Goal: Information Seeking & Learning: Check status

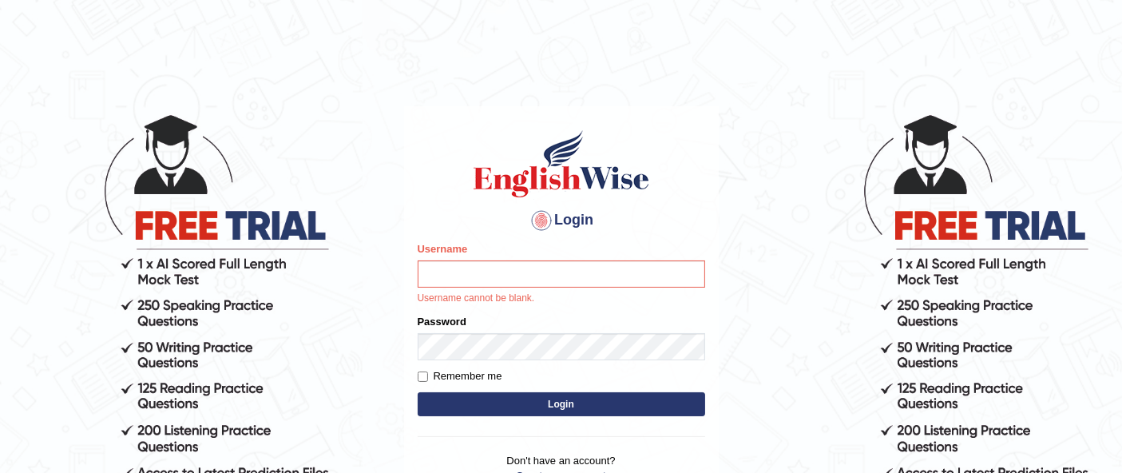
click at [602, 294] on p "Username cannot be blank." at bounding box center [562, 299] width 288 height 14
click at [563, 294] on p "Username cannot be blank." at bounding box center [562, 299] width 288 height 14
click at [545, 269] on input "Username" at bounding box center [562, 273] width 288 height 27
type input "Raji_S"
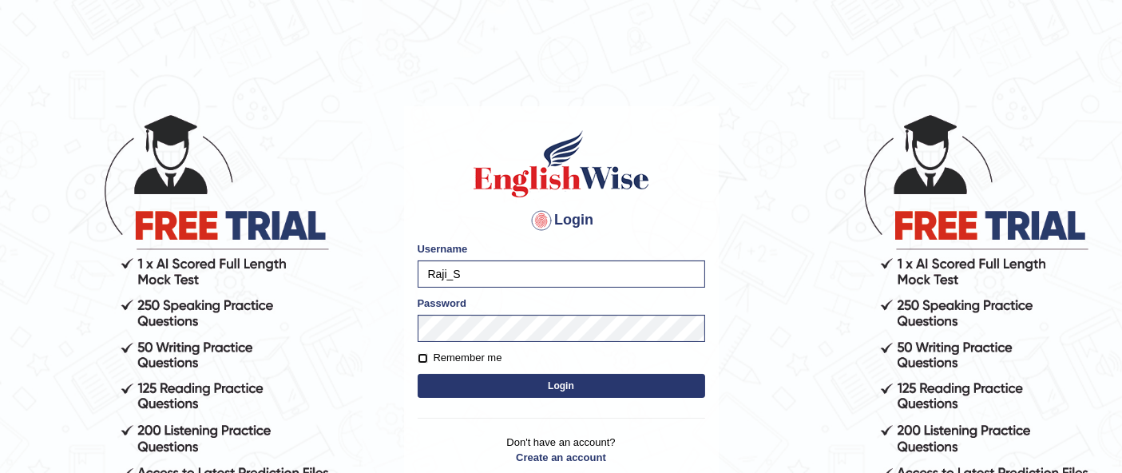
click at [423, 358] on input "Remember me" at bounding box center [423, 358] width 10 height 10
checkbox input "true"
click at [529, 385] on button "Login" at bounding box center [562, 386] width 288 height 24
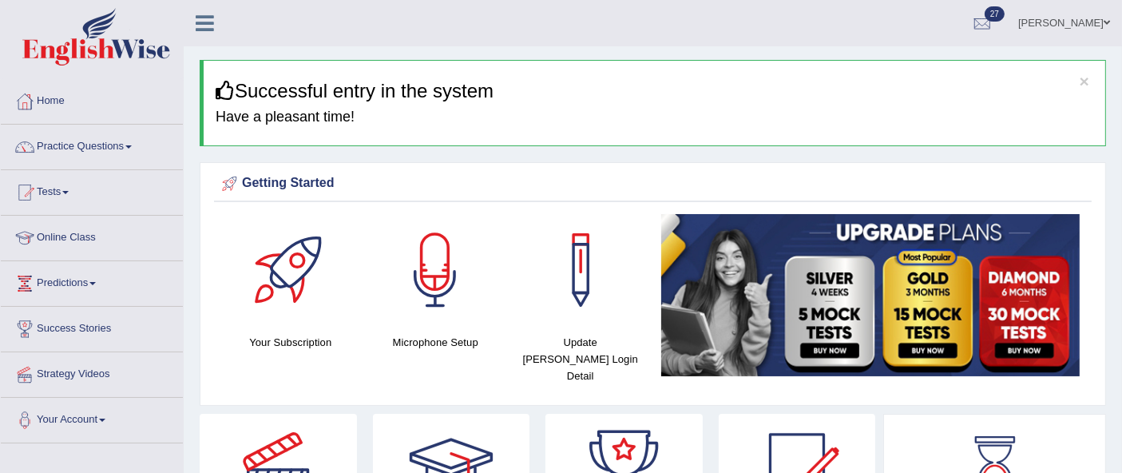
click at [83, 133] on link "Practice Questions" at bounding box center [92, 145] width 182 height 40
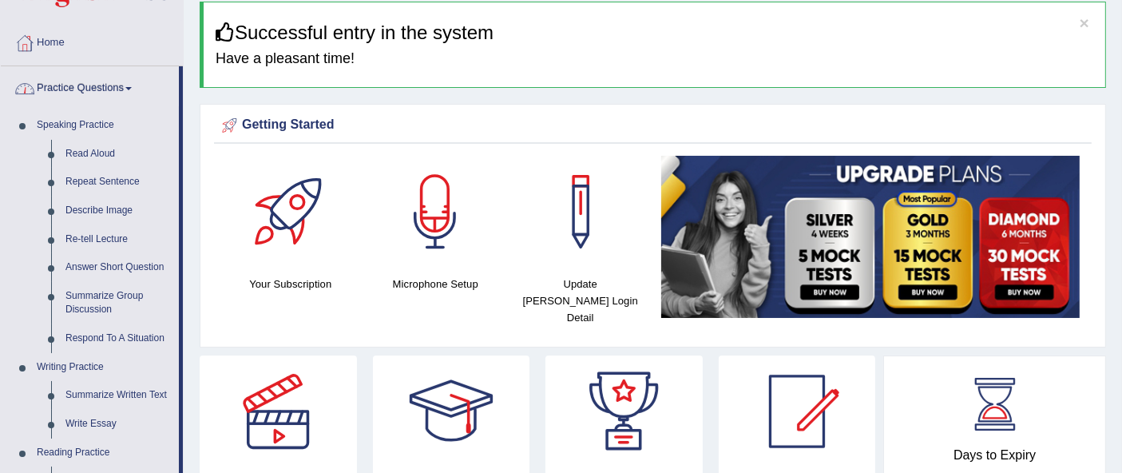
scroll to position [133, 0]
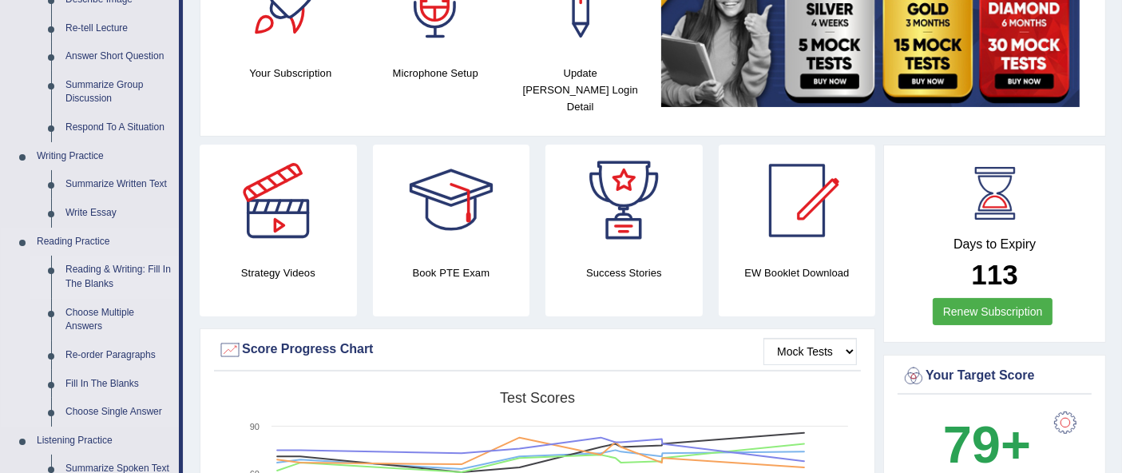
click at [125, 278] on link "Reading & Writing: Fill In The Blanks" at bounding box center [118, 277] width 121 height 42
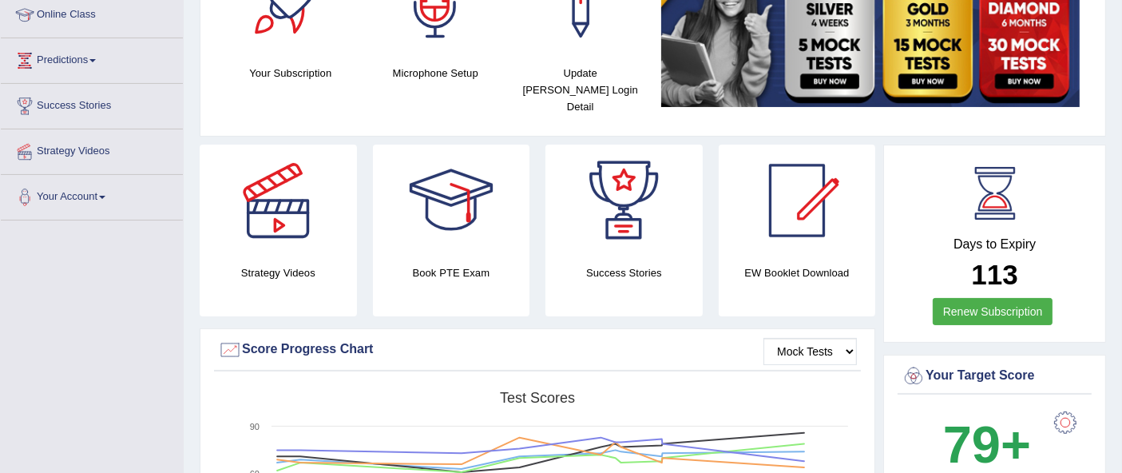
scroll to position [324, 0]
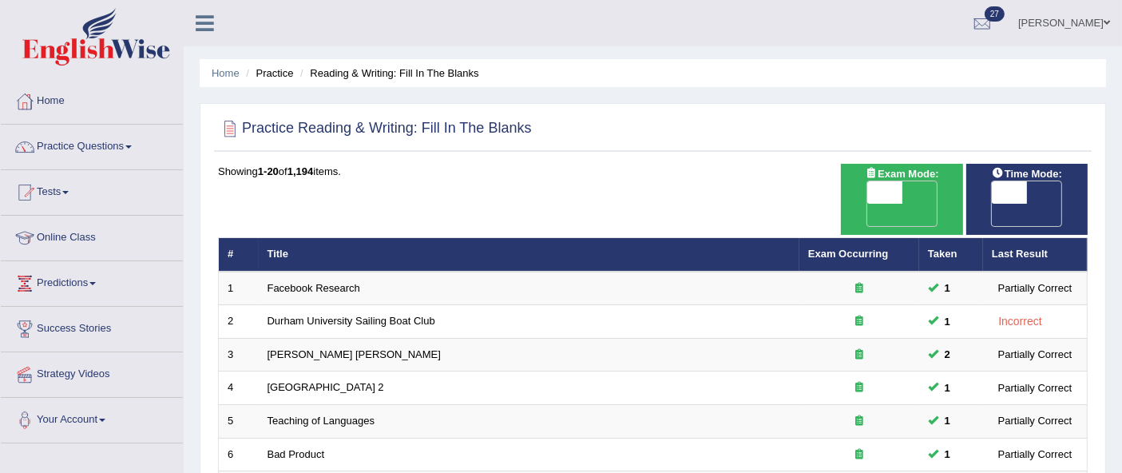
click at [131, 146] on span at bounding box center [128, 146] width 6 height 3
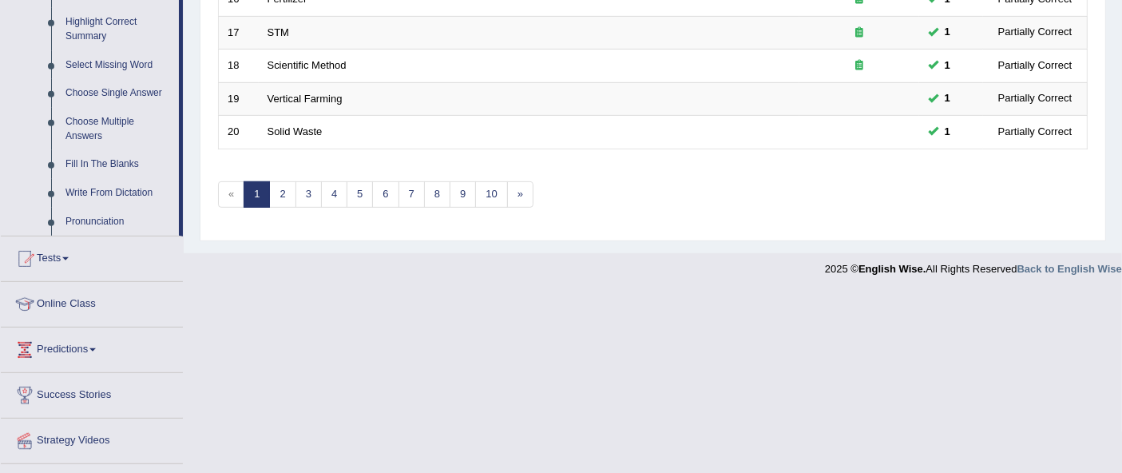
scroll to position [821, 0]
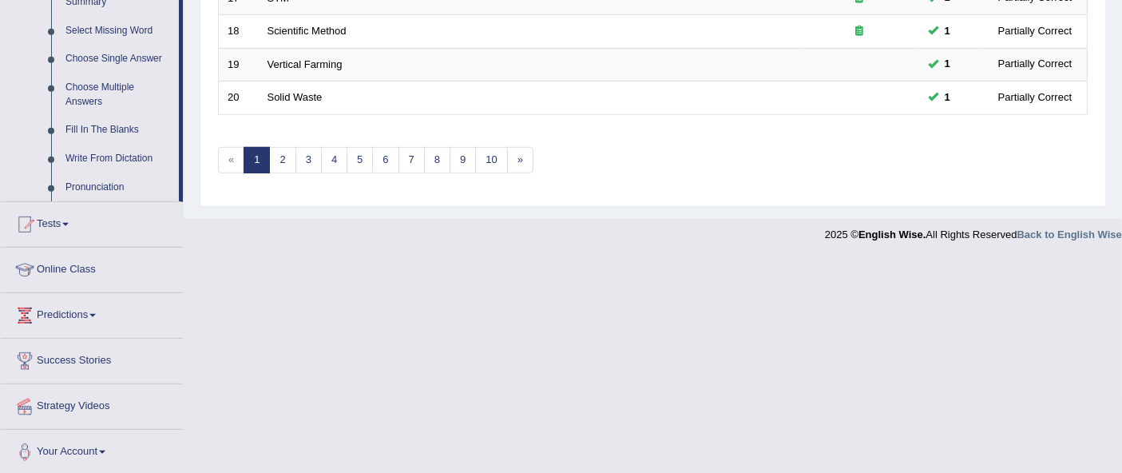
click at [104, 225] on link "Tests" at bounding box center [92, 222] width 182 height 40
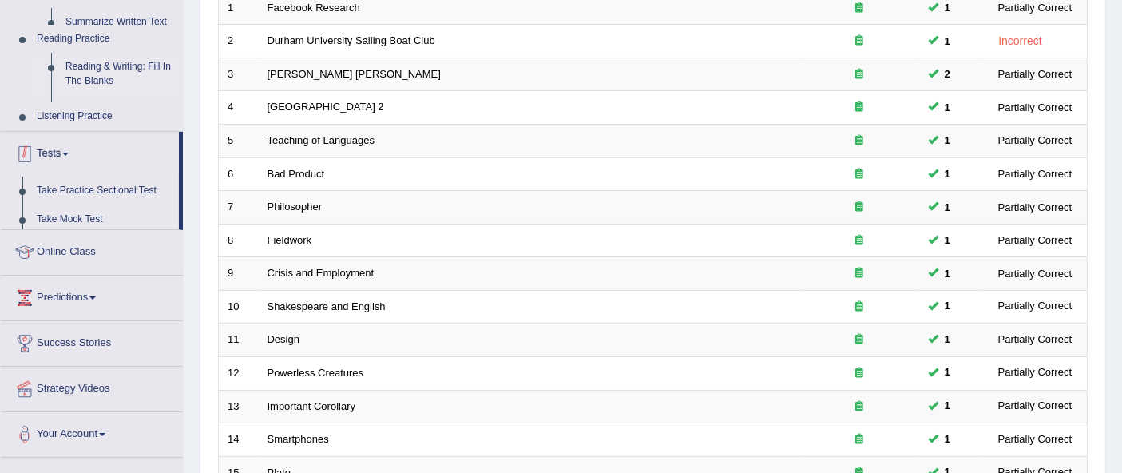
scroll to position [172, 0]
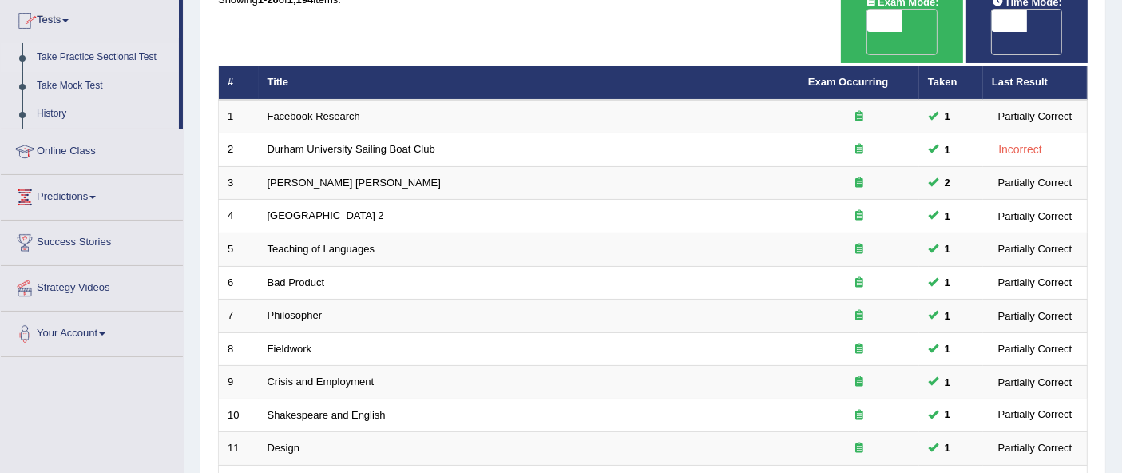
click at [133, 63] on link "Take Practice Sectional Test" at bounding box center [104, 57] width 149 height 29
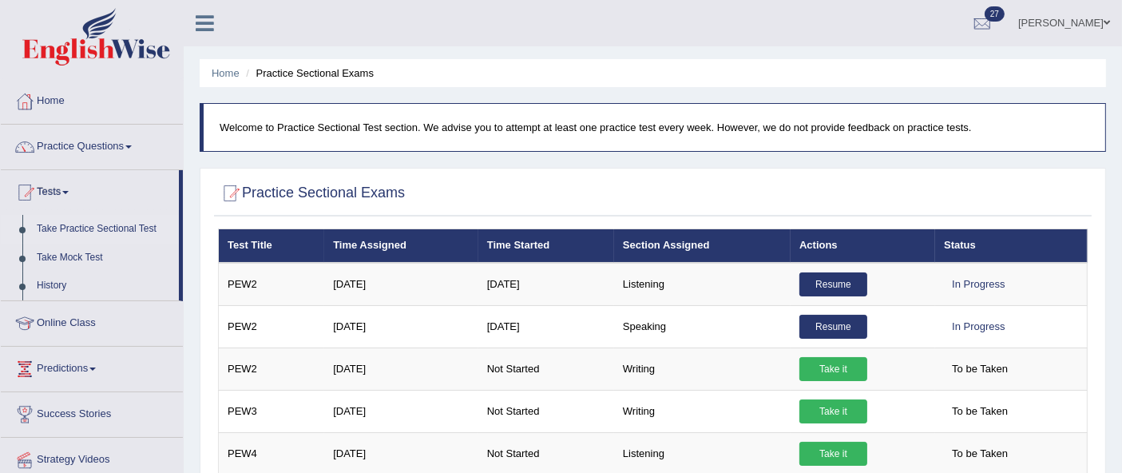
click at [54, 199] on link "Tests" at bounding box center [90, 190] width 178 height 40
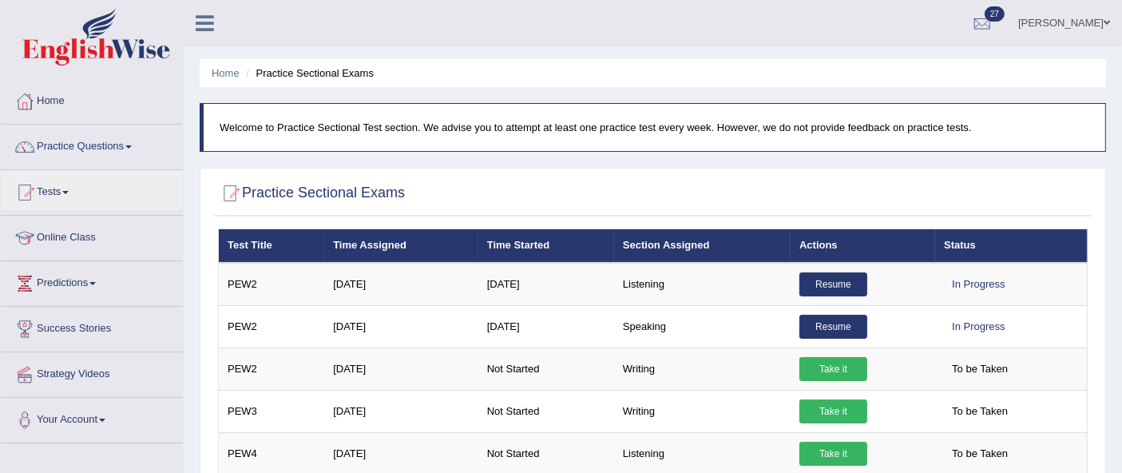
click at [109, 143] on link "Practice Questions" at bounding box center [92, 145] width 182 height 40
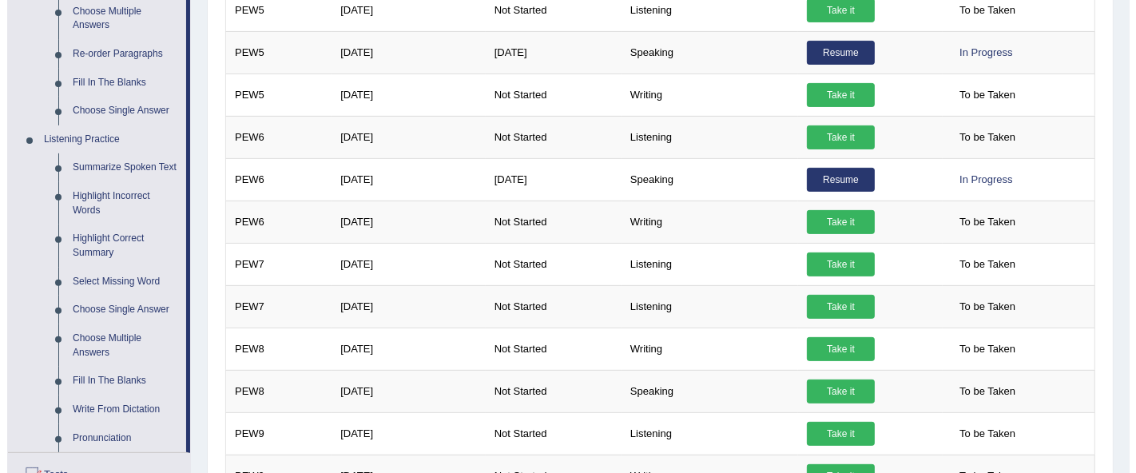
scroll to position [575, 0]
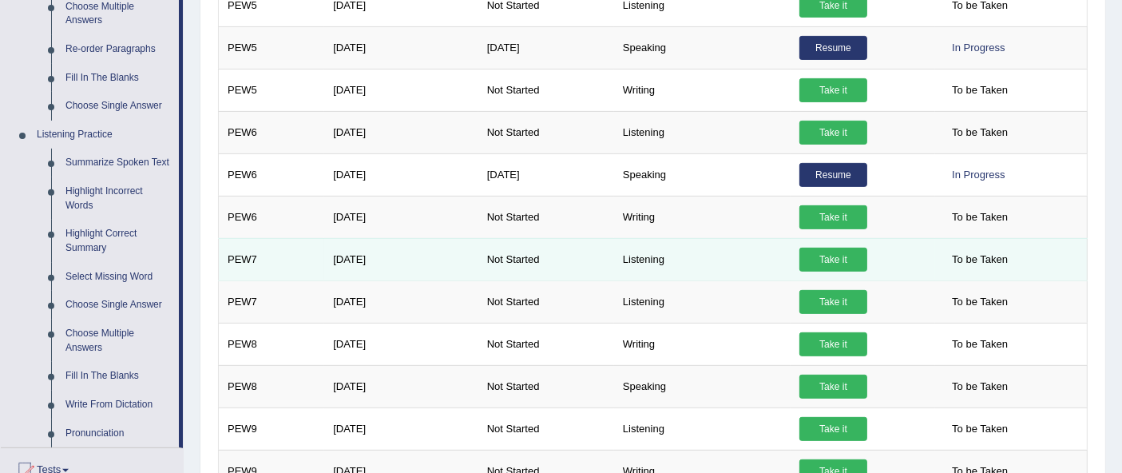
click at [844, 257] on link "Take it" at bounding box center [834, 260] width 68 height 24
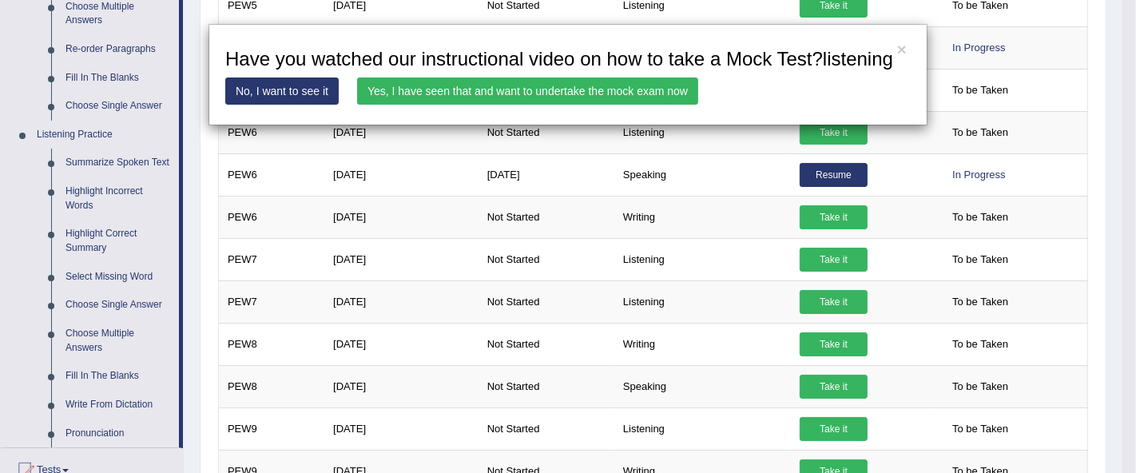
click at [604, 101] on link "Yes, I have seen that and want to undertake the mock exam now" at bounding box center [527, 90] width 341 height 27
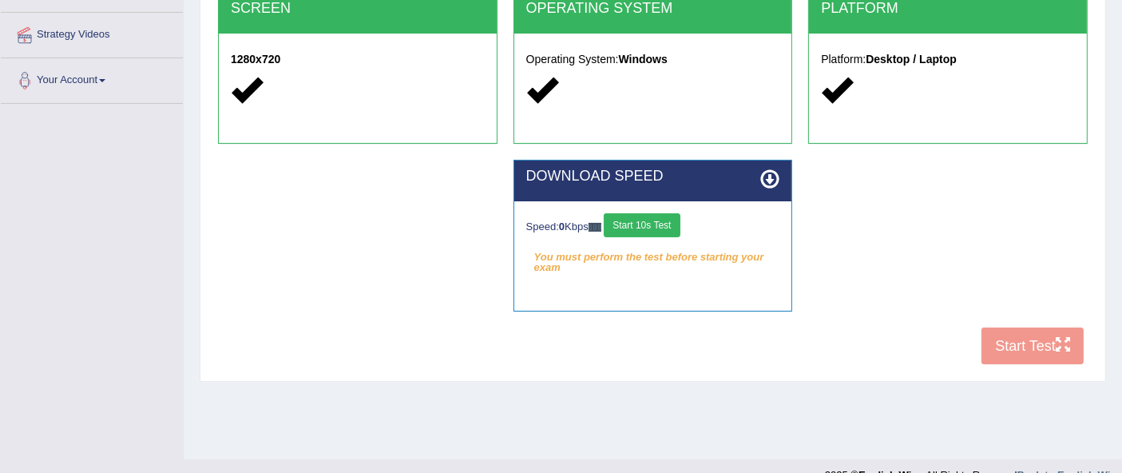
scroll to position [365, 0]
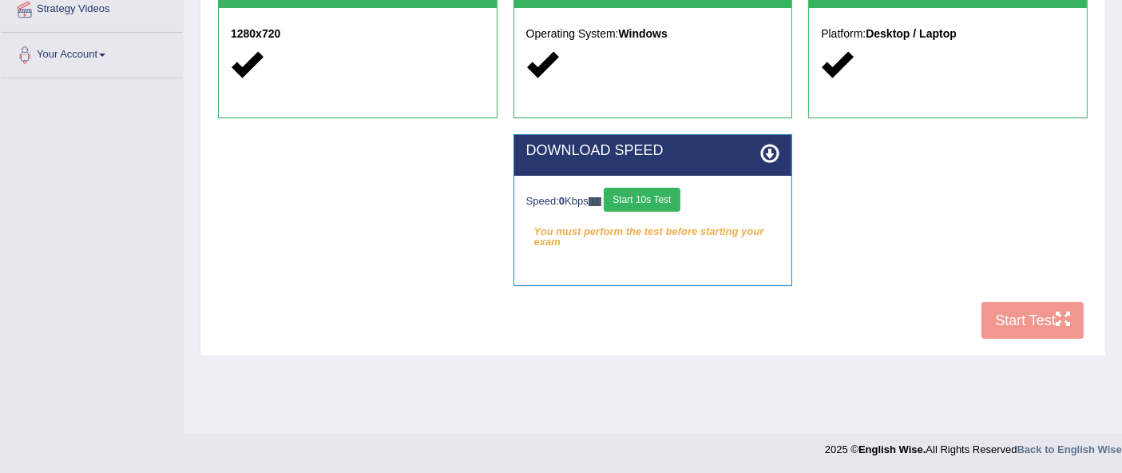
click at [659, 201] on button "Start 10s Test" at bounding box center [642, 200] width 76 height 24
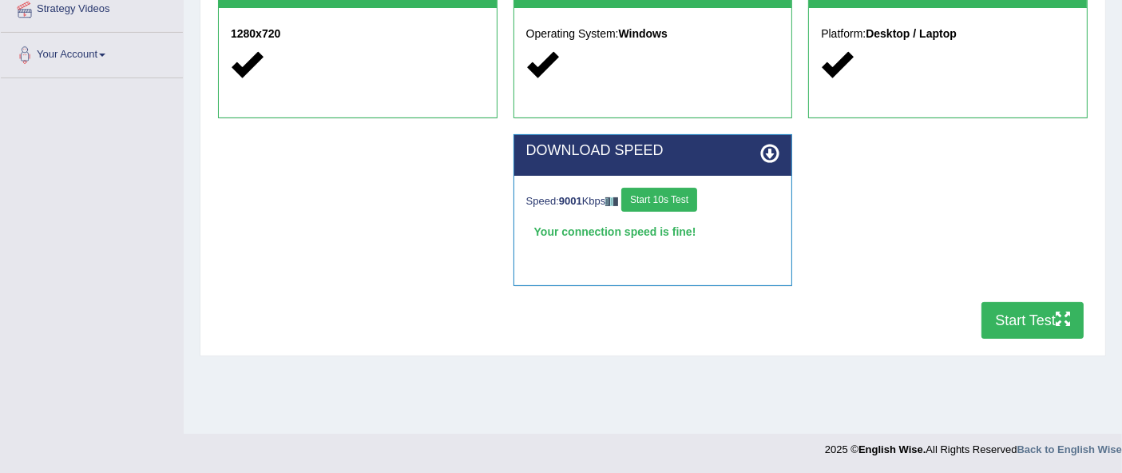
click at [1045, 318] on button "Start Test" at bounding box center [1033, 320] width 102 height 37
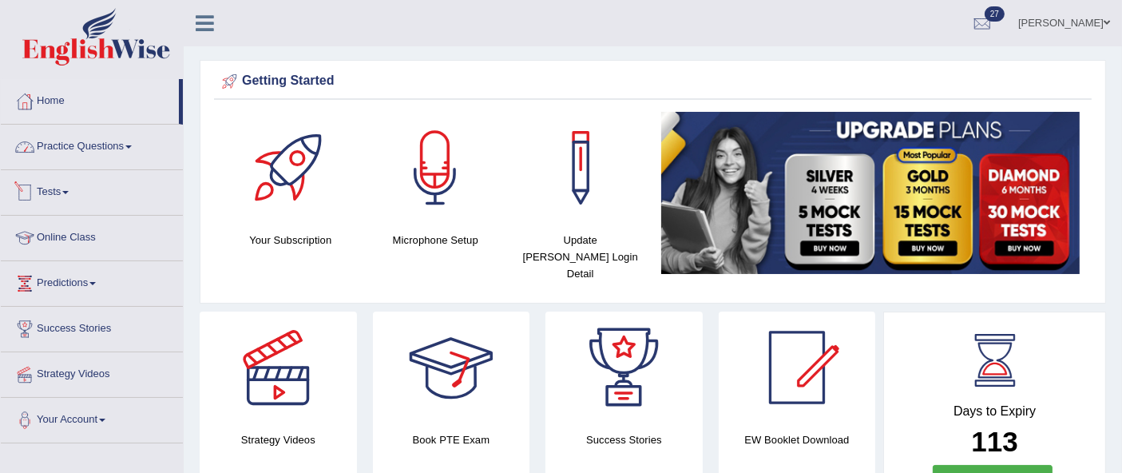
click at [132, 152] on link "Practice Questions" at bounding box center [92, 145] width 182 height 40
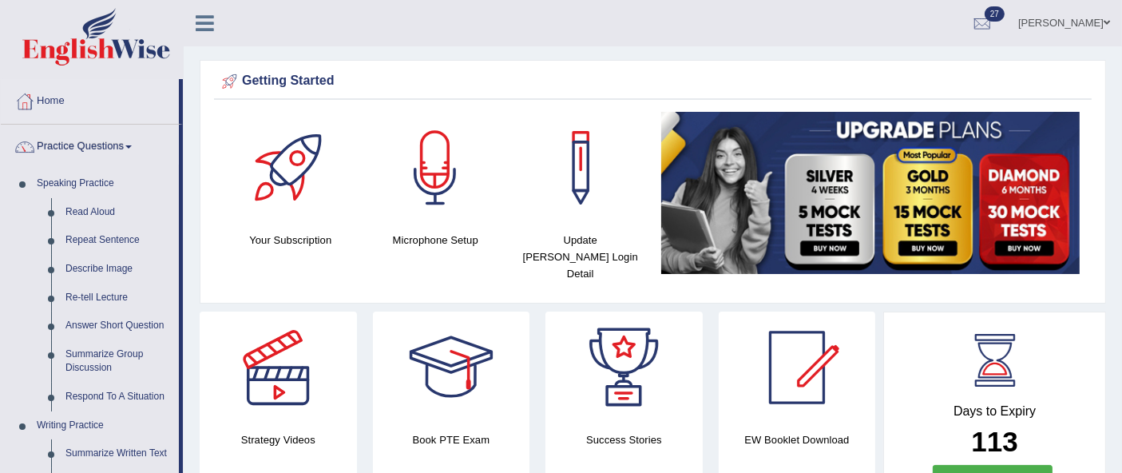
click at [112, 141] on link "Practice Questions" at bounding box center [90, 145] width 178 height 40
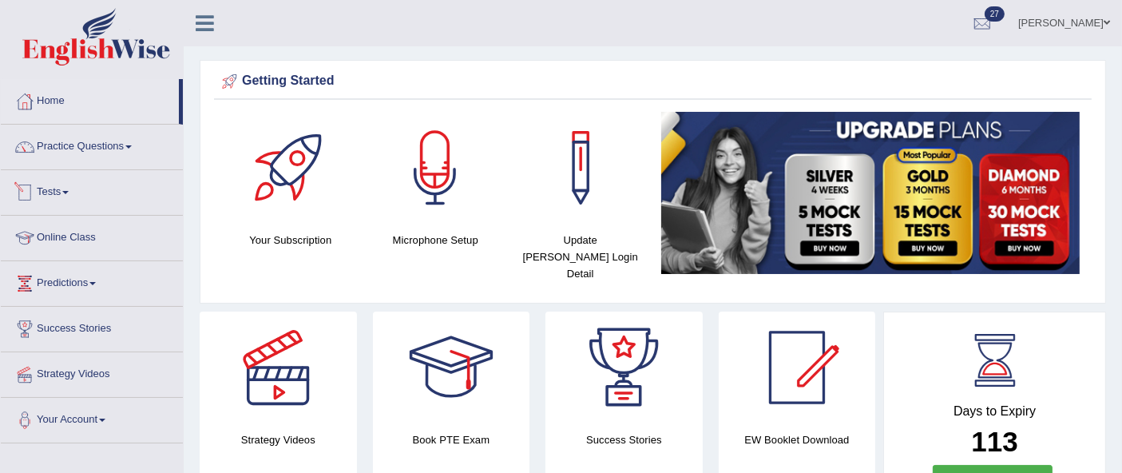
click at [99, 188] on link "Tests" at bounding box center [92, 190] width 182 height 40
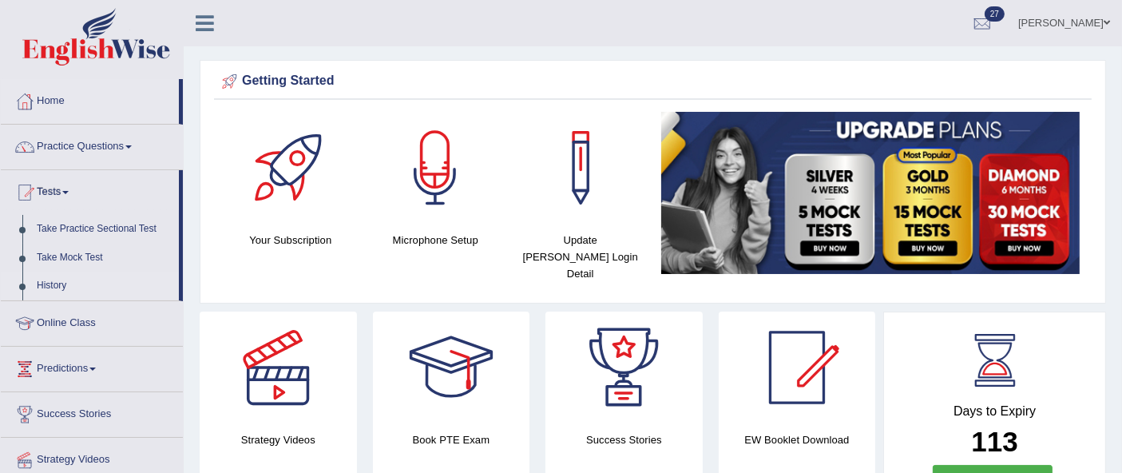
click at [60, 281] on link "History" at bounding box center [104, 286] width 149 height 29
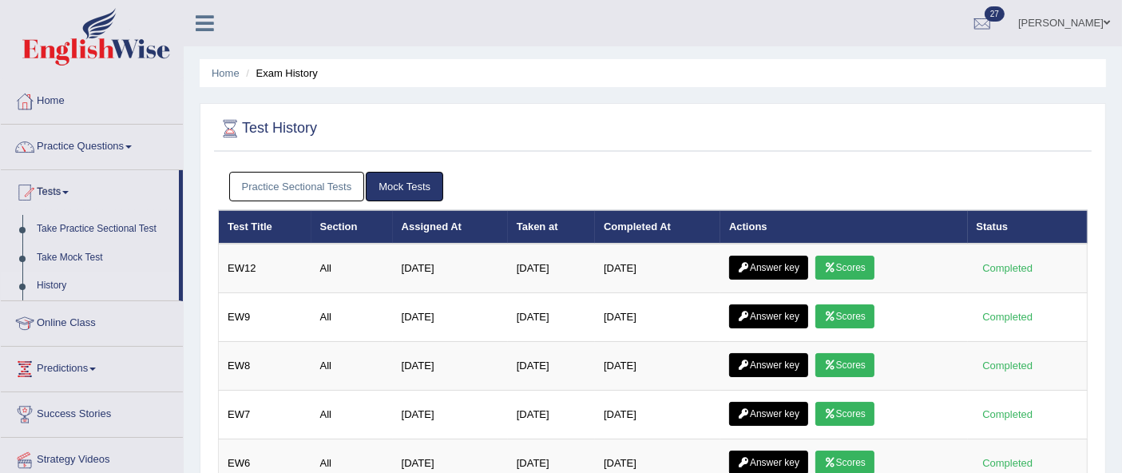
click at [315, 185] on link "Practice Sectional Tests" at bounding box center [297, 187] width 136 height 30
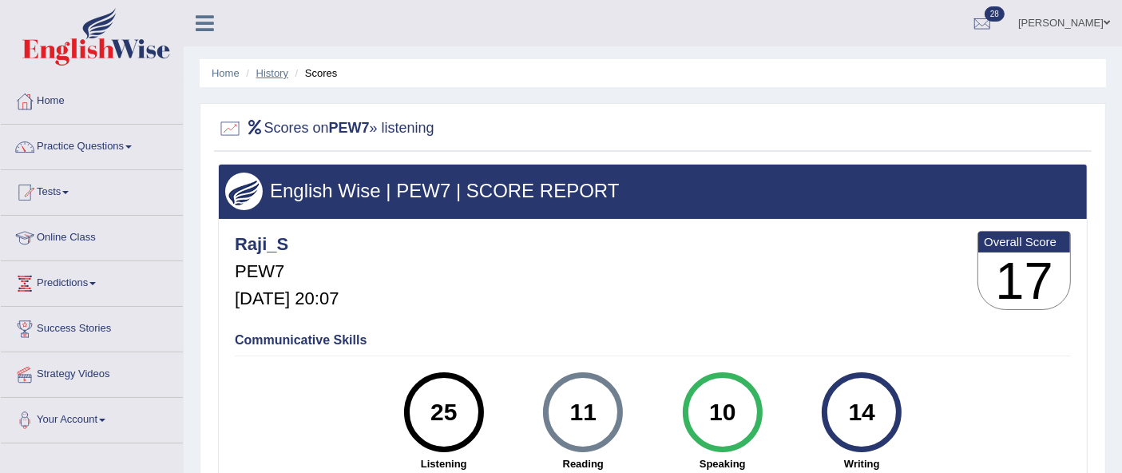
click at [274, 70] on link "History" at bounding box center [272, 73] width 32 height 12
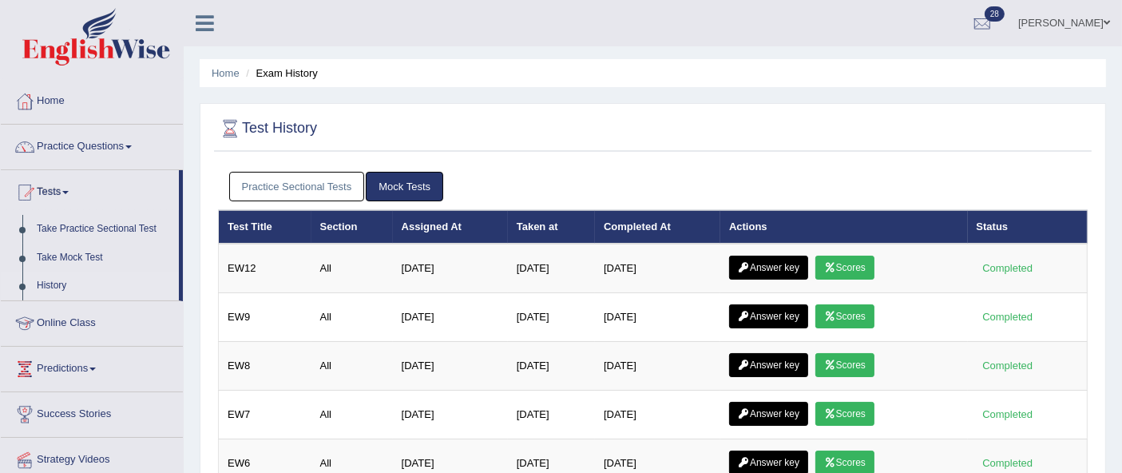
click at [328, 181] on link "Practice Sectional Tests" at bounding box center [297, 187] width 136 height 30
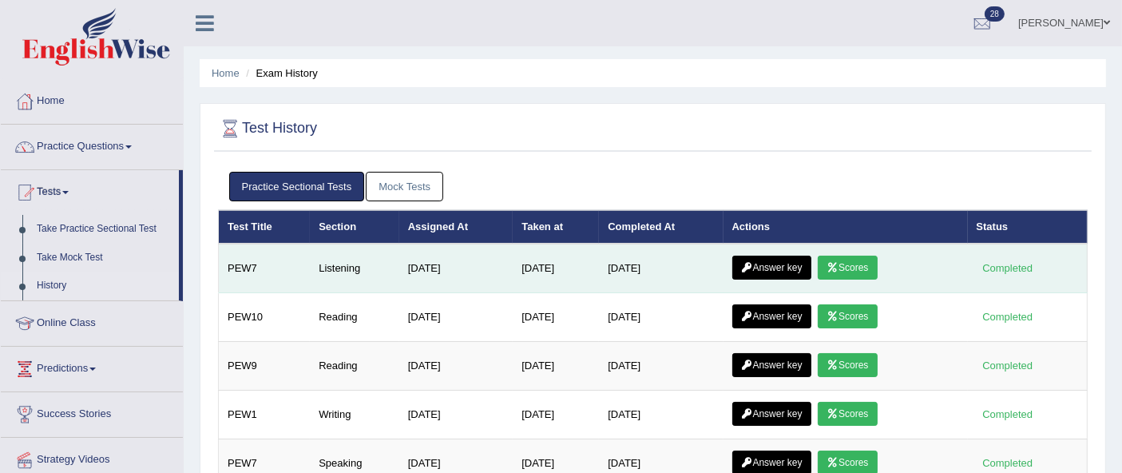
click at [794, 264] on link "Answer key" at bounding box center [772, 268] width 79 height 24
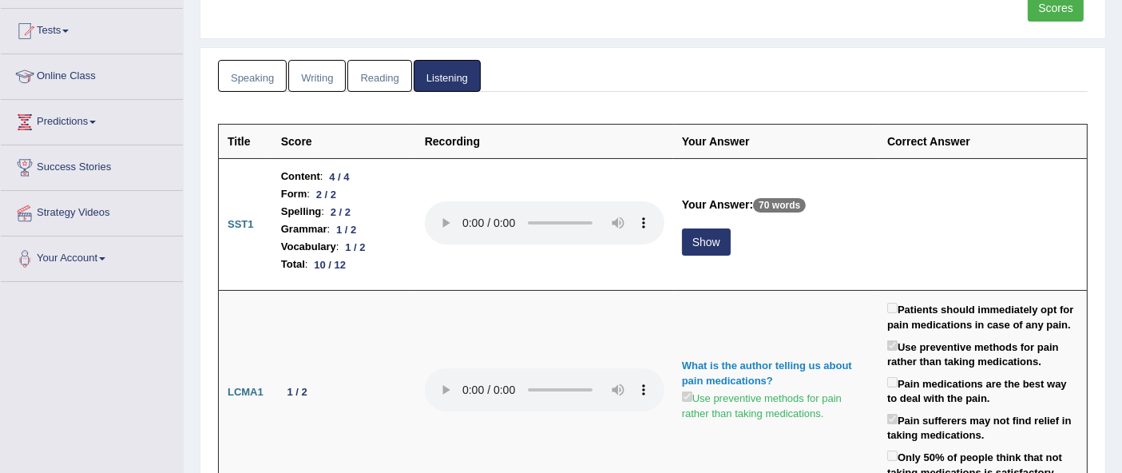
scroll to position [161, 0]
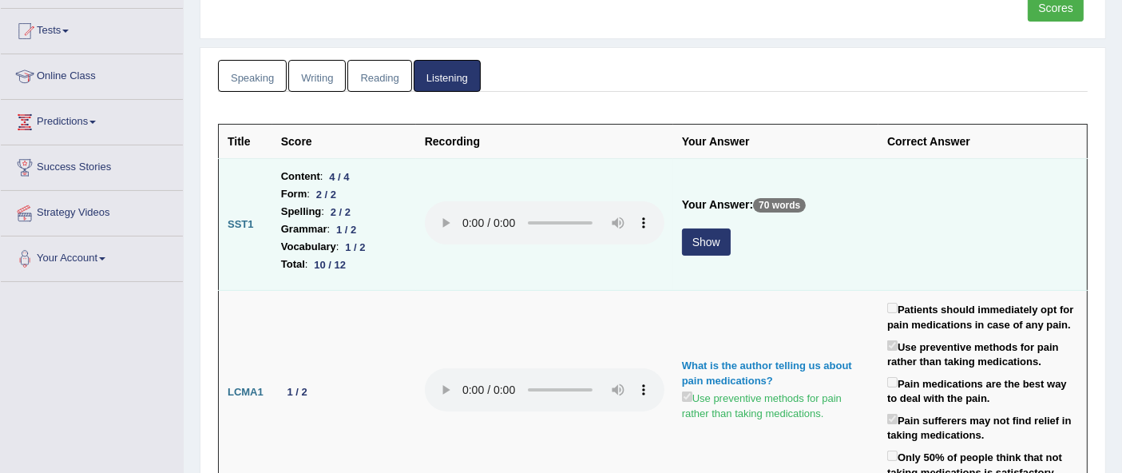
click at [712, 240] on button "Show" at bounding box center [706, 241] width 49 height 27
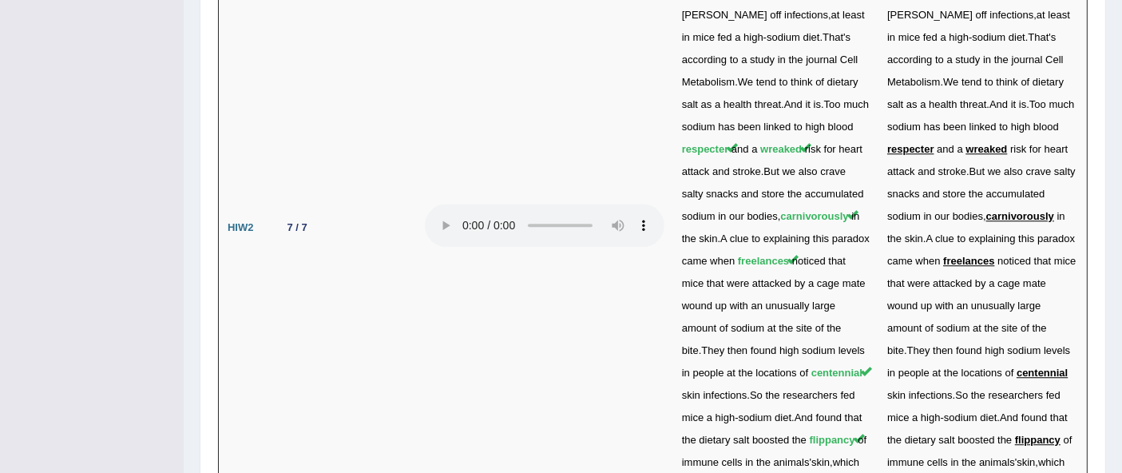
scroll to position [4270, 0]
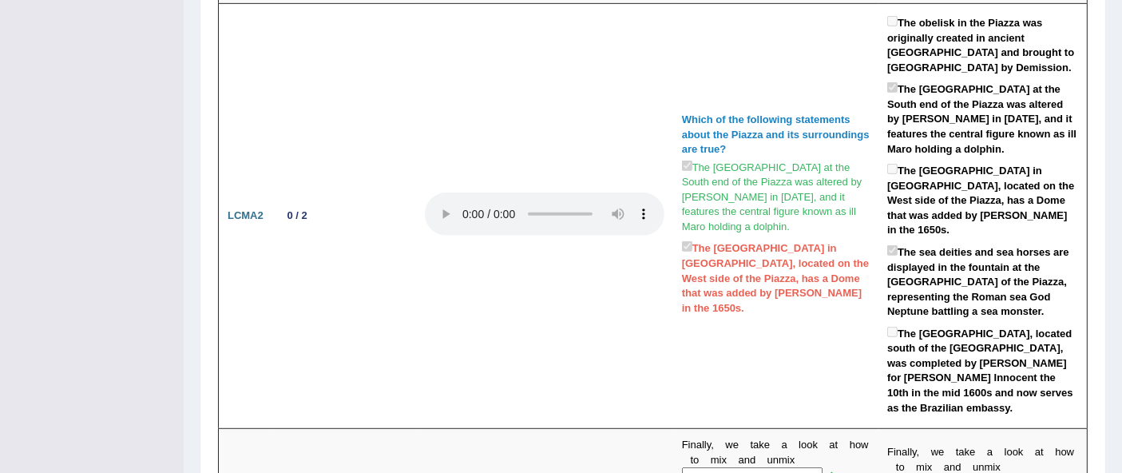
scroll to position [894, 0]
